Goal: Ask a question

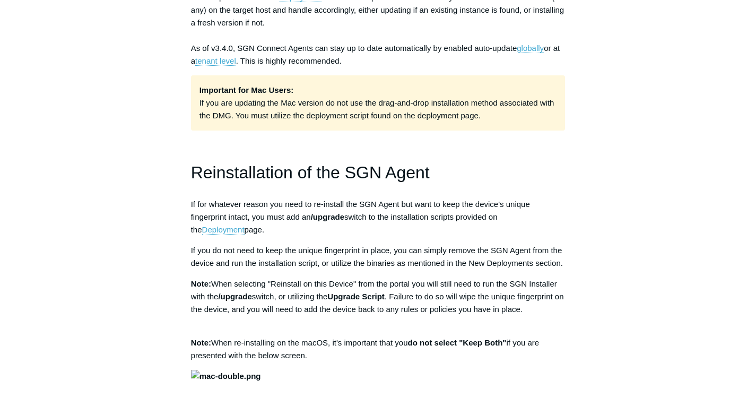
scroll to position [791, 0]
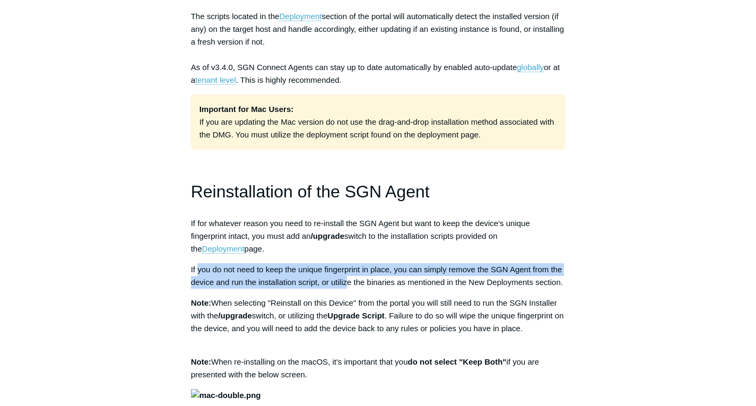
drag, startPoint x: 197, startPoint y: 271, endPoint x: 348, endPoint y: 284, distance: 151.3
click at [348, 284] on span "If you do not need to keep the unique fingerprint in place, you can simply remo…" at bounding box center [377, 276] width 372 height 22
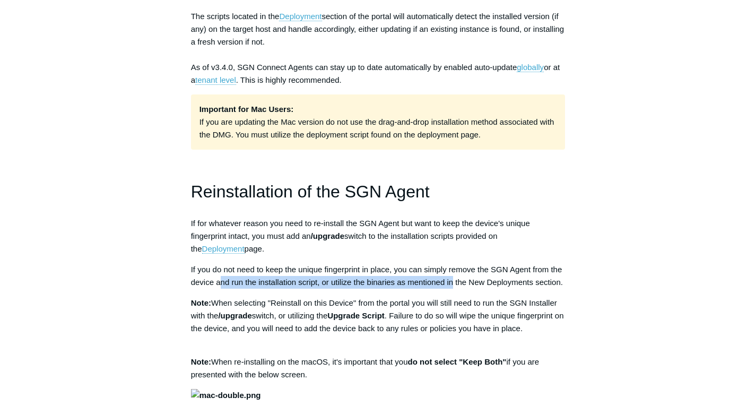
drag, startPoint x: 219, startPoint y: 283, endPoint x: 453, endPoint y: 288, distance: 234.0
click at [453, 288] on p "If you do not need to keep the unique fingerprint in place, you can simply remo…" at bounding box center [378, 275] width 375 height 25
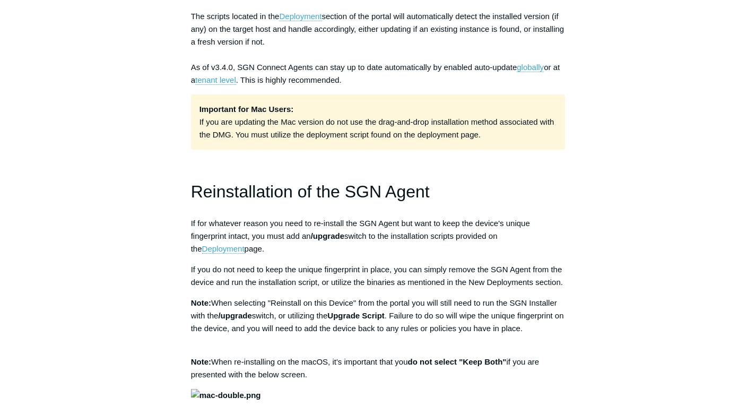
click at [235, 299] on span "When selecting "Reinstall on this Device" from the portal you will still need t…" at bounding box center [374, 309] width 366 height 22
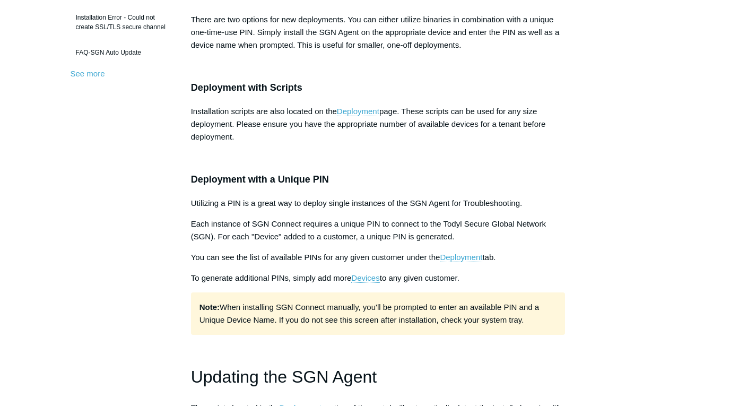
scroll to position [424, 0]
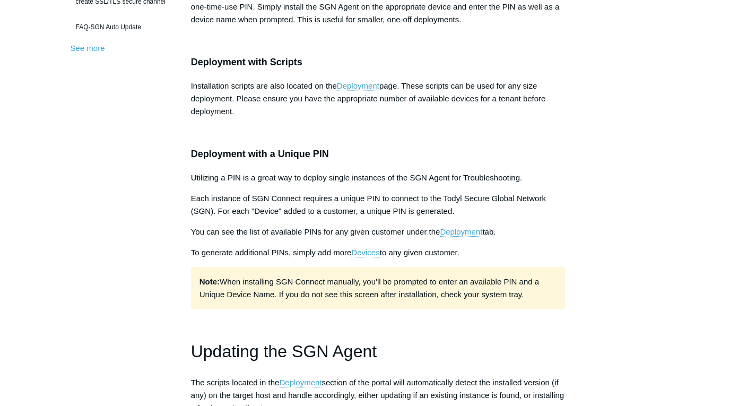
click at [367, 85] on link "Deployment" at bounding box center [358, 86] width 42 height 10
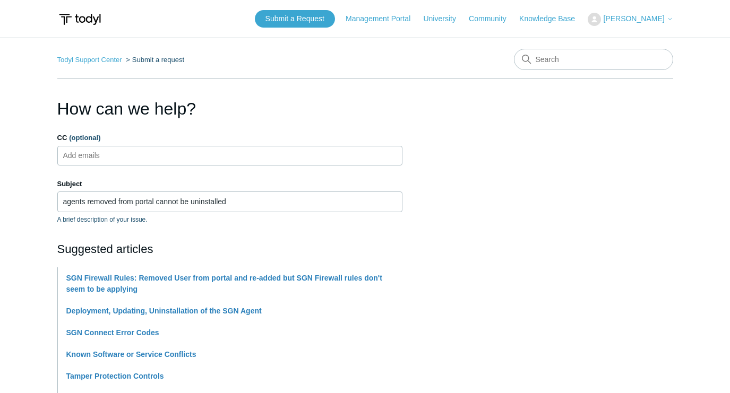
scroll to position [212, 0]
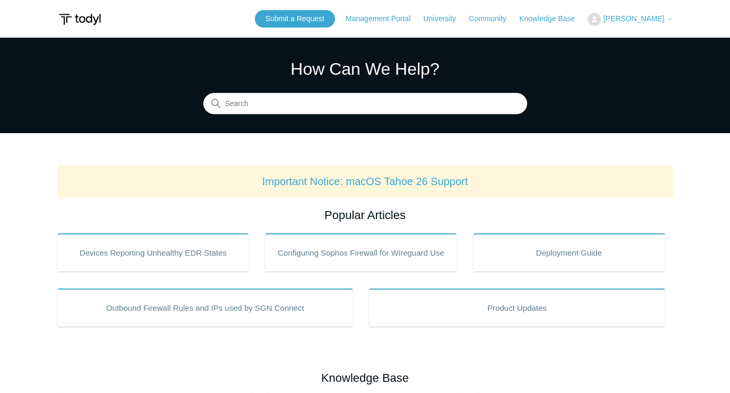
click at [636, 19] on span "[PERSON_NAME]" at bounding box center [633, 18] width 61 height 8
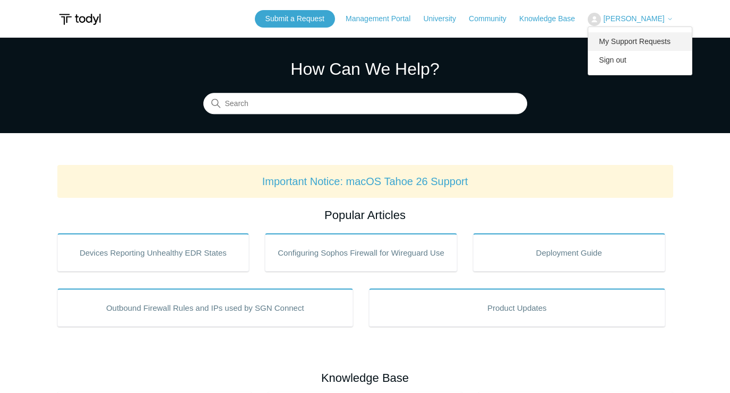
click at [635, 41] on link "My Support Requests" at bounding box center [639, 41] width 103 height 19
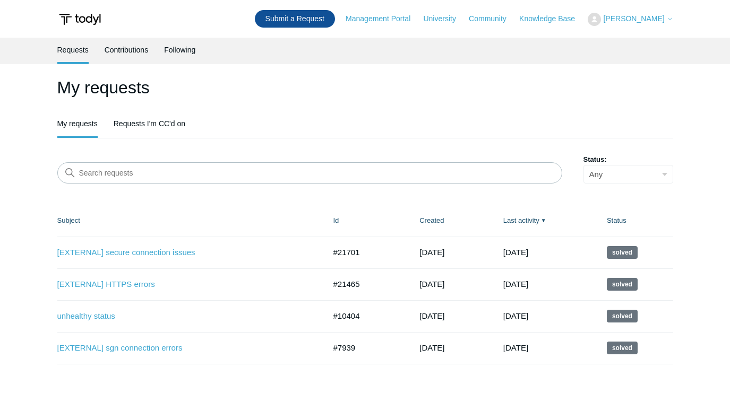
click at [289, 16] on link "Submit a Request" at bounding box center [295, 19] width 80 height 18
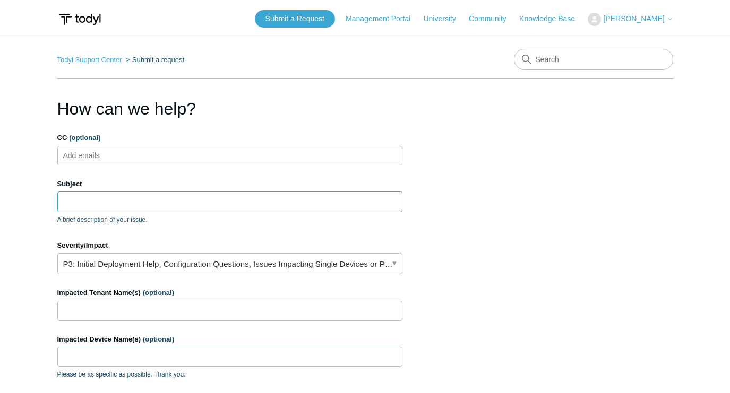
click at [205, 209] on input "Subject" at bounding box center [229, 202] width 345 height 20
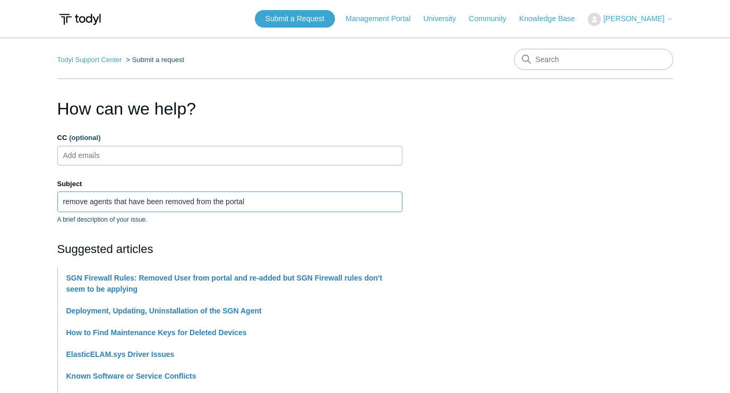
type input "remove agents that have been removed from the portal"
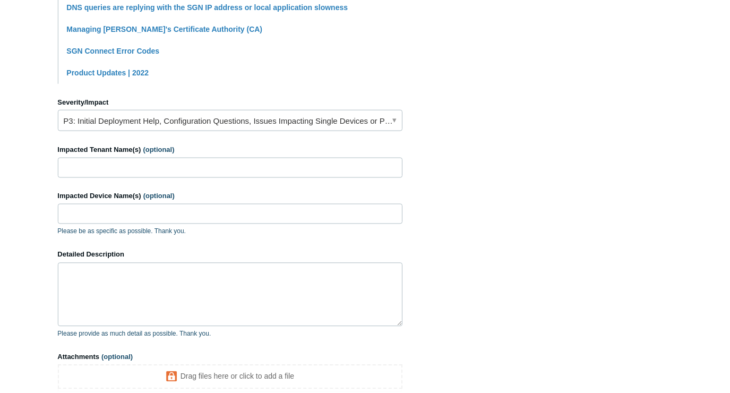
scroll to position [424, 0]
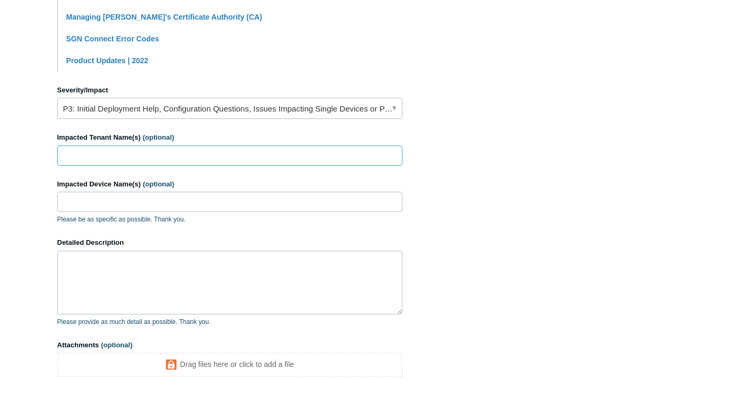
click at [240, 152] on input "Impacted Tenant Name(s) (optional)" at bounding box center [229, 155] width 345 height 20
paste input "Northg03-[GEOGRAPHIC_DATA]"
type input "Northg03-[GEOGRAPHIC_DATA]"
click at [235, 199] on input "Impacted Device Name(s) (optional)" at bounding box center [229, 202] width 345 height 20
type input "All in tenant"
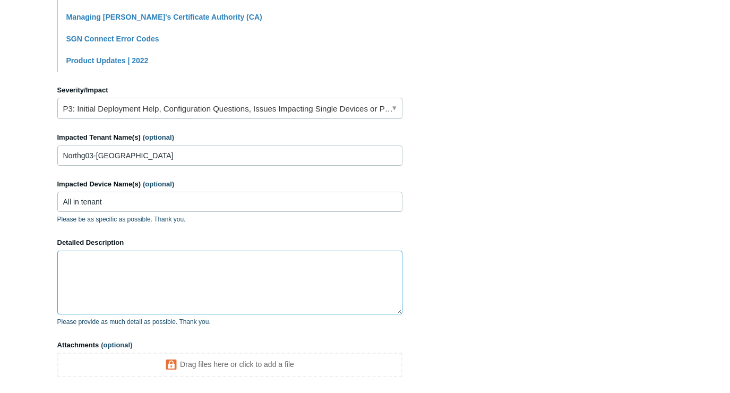
click at [216, 272] on textarea "Detailed Description" at bounding box center [229, 282] width 345 height 64
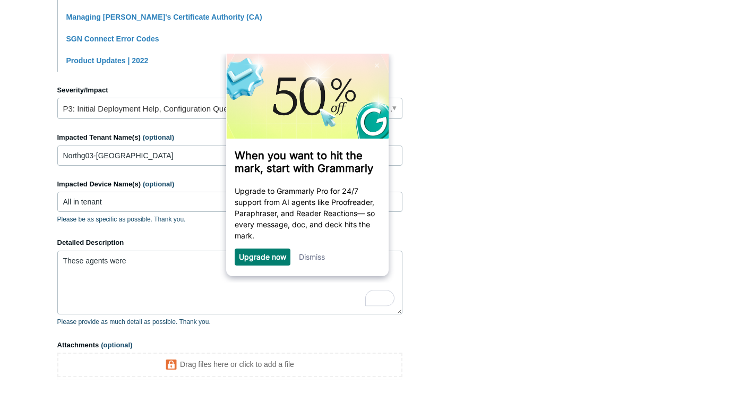
click at [310, 259] on link "Dismiss" at bounding box center [311, 255] width 26 height 9
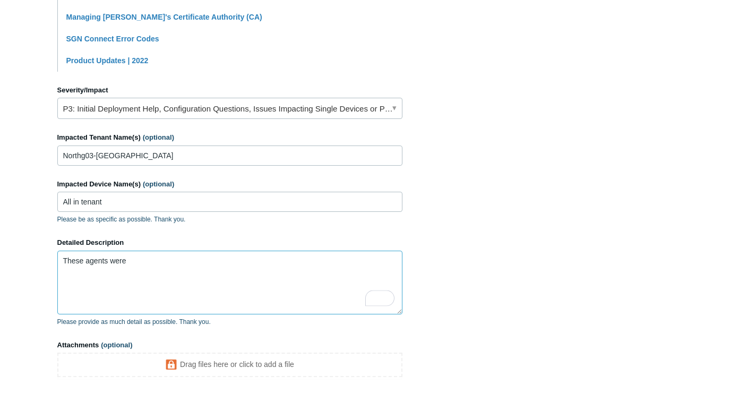
click at [170, 263] on textarea "These agents were" at bounding box center [229, 282] width 345 height 64
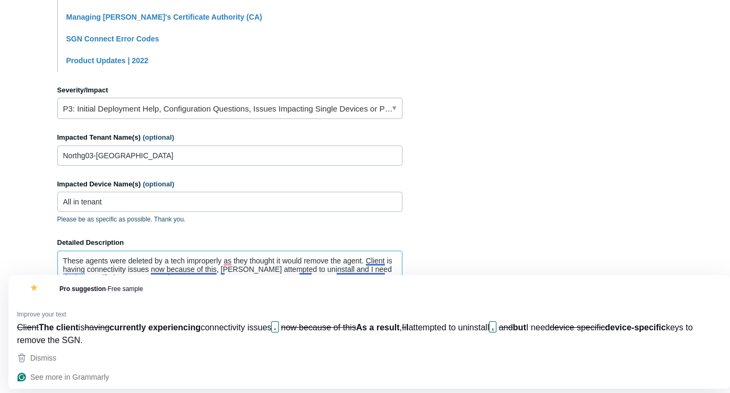
click at [179, 271] on textarea "These agents were deleted by a tech improperly as they thought it would remove …" at bounding box center [229, 282] width 345 height 64
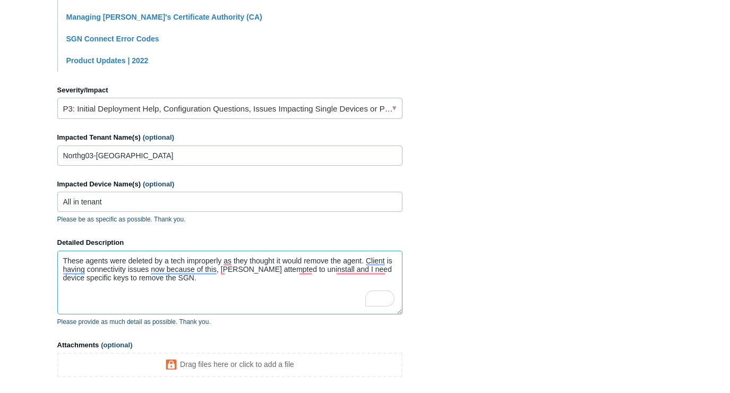
click at [160, 279] on textarea "These agents were deleted by a tech improperly as they thought it would remove …" at bounding box center [229, 282] width 345 height 64
type textarea "These agents were deleted by a tech improperly as they thought it would remove …"
click at [83, 198] on input "All in tenant" at bounding box center [229, 202] width 345 height 20
type input "All in the above tenant"
click at [151, 280] on textarea "These agents were deleted by a tech improperly as they thought it would remove …" at bounding box center [229, 282] width 345 height 64
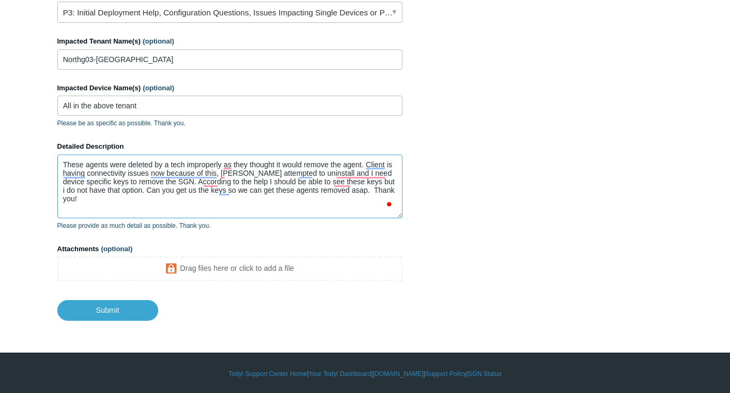
scroll to position [522, 0]
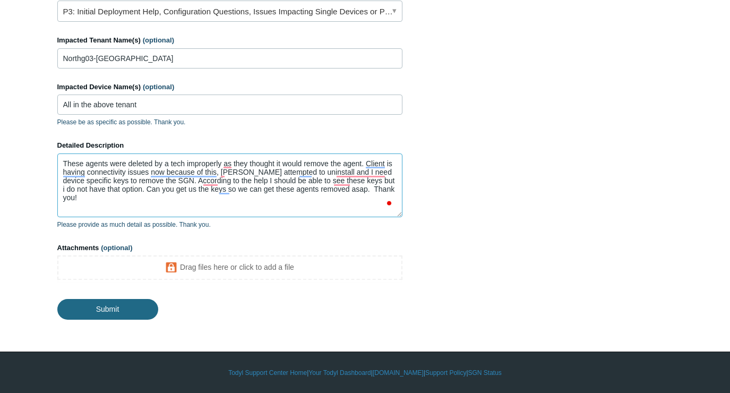
type textarea "These agents were deleted by a tech improperly as they thought it would remove …"
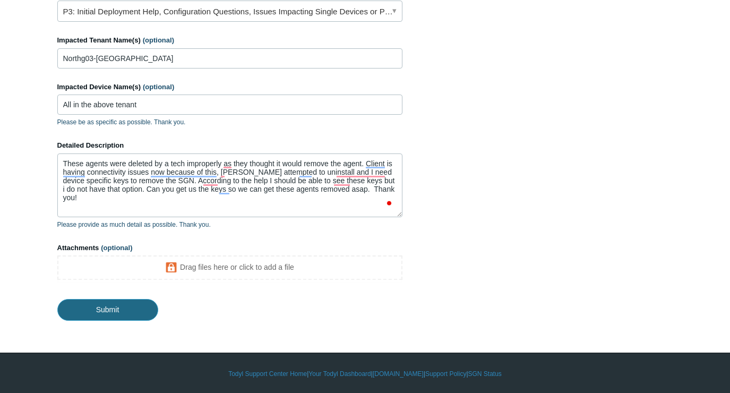
click at [100, 309] on input "Submit" at bounding box center [107, 309] width 101 height 21
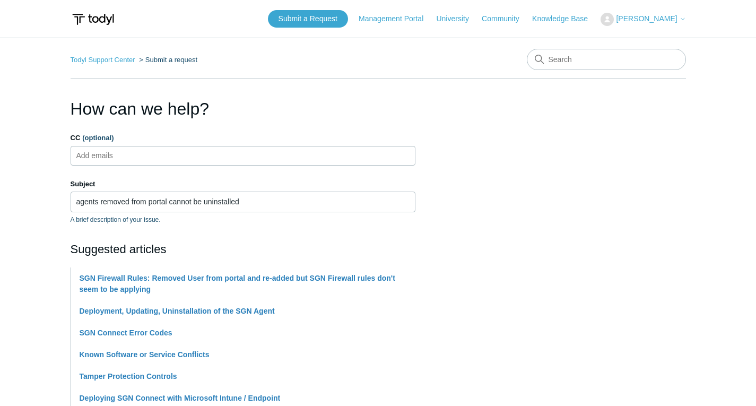
scroll to position [212, 0]
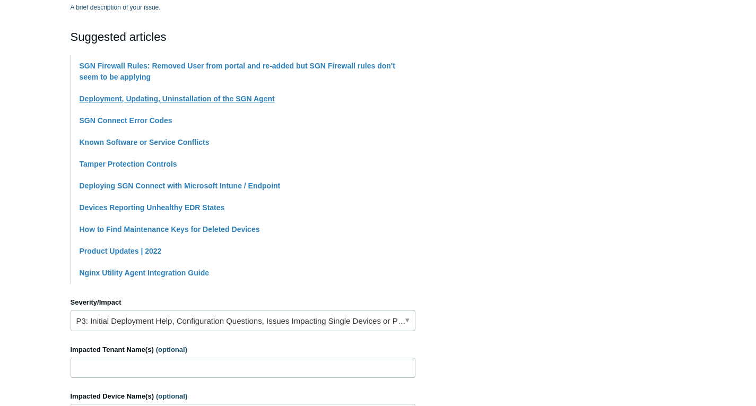
click at [177, 101] on link "Deployment, Updating, Uninstallation of the SGN Agent" at bounding box center [177, 98] width 195 height 8
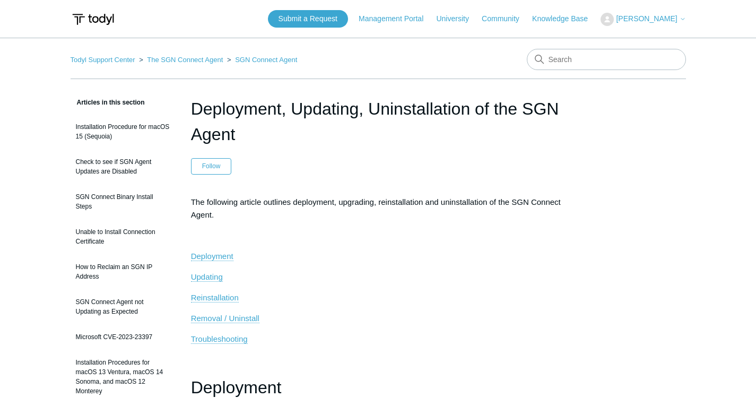
scroll to position [53, 0]
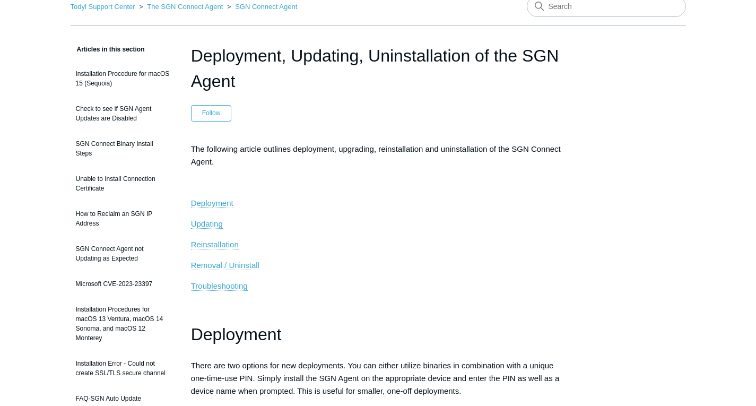
click at [232, 263] on span "Removal / Uninstall" at bounding box center [225, 264] width 68 height 9
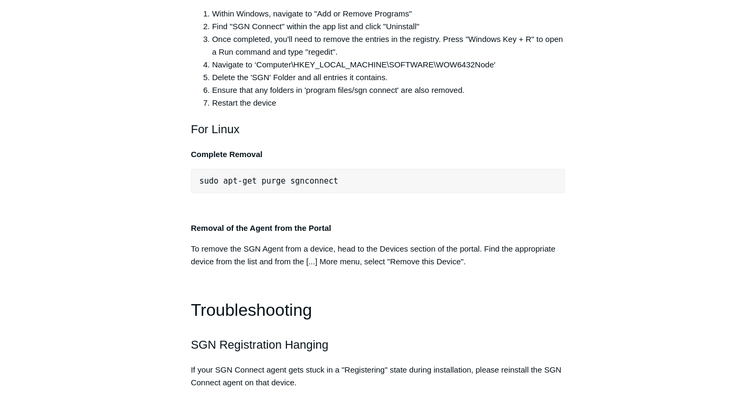
scroll to position [2223, 0]
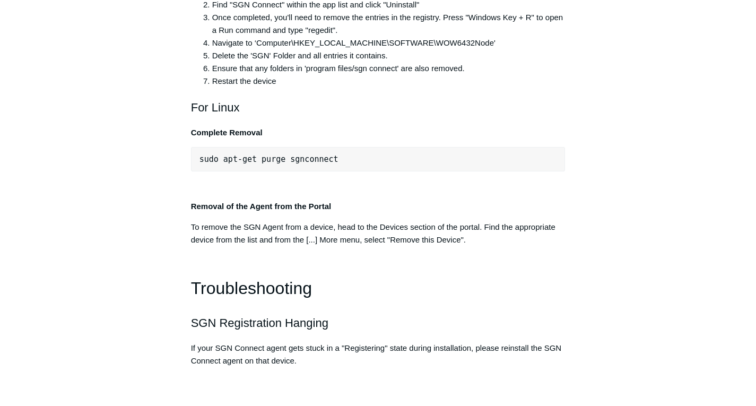
drag, startPoint x: 203, startPoint y: 118, endPoint x: 586, endPoint y: 118, distance: 382.5
copy pre "C:\Program Files\SGN Connect\uninstall.exe" /uninstallKey yourMaintenanceKeyHere"
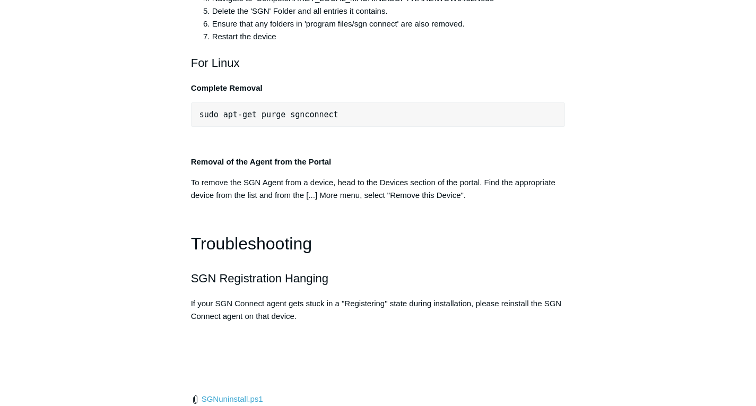
scroll to position [2276, 0]
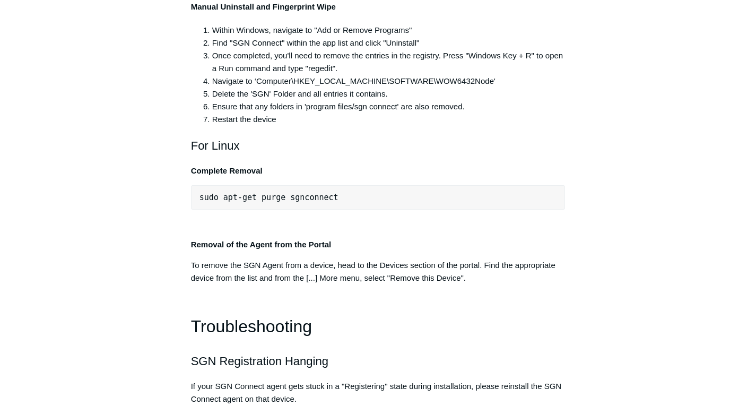
scroll to position [2170, 0]
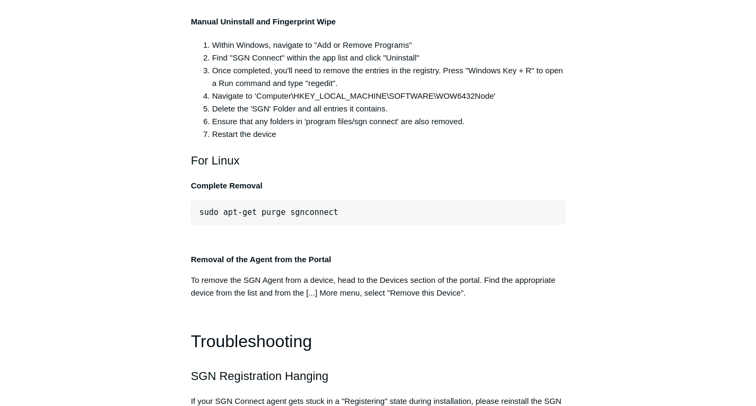
drag, startPoint x: 388, startPoint y: 120, endPoint x: 205, endPoint y: 123, distance: 182.5
copy span "C:\Program Files\SGN Connect\uninstall.exe"
drag, startPoint x: 399, startPoint y: 120, endPoint x: 201, endPoint y: 126, distance: 198.0
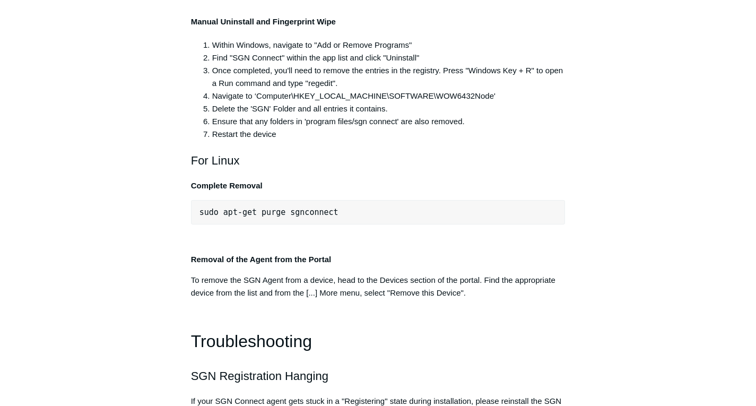
copy span ""C:\Program Files\SGN Connect\uninstall.exe""
